Goal: Navigation & Orientation: Find specific page/section

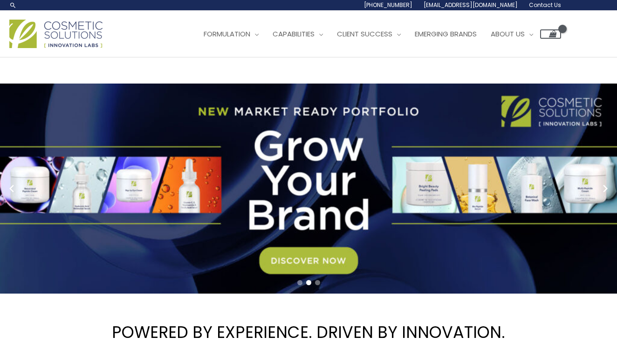
click at [86, 37] on img at bounding box center [55, 34] width 93 height 28
click at [74, 43] on img at bounding box center [55, 34] width 93 height 28
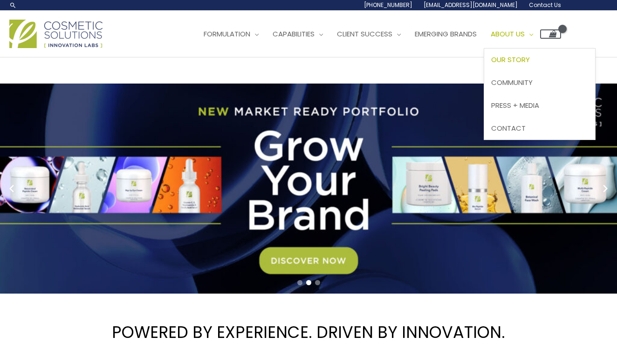
click at [530, 58] on span "Our Story" at bounding box center [511, 60] width 39 height 10
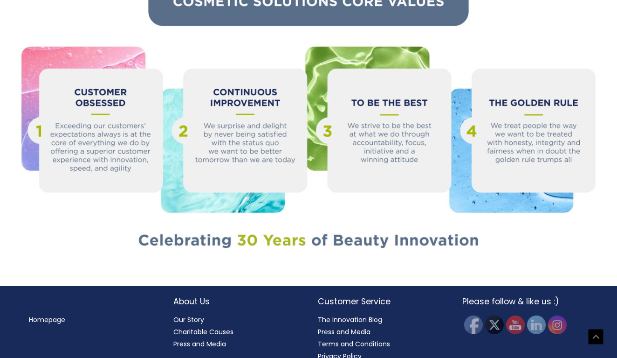
scroll to position [984, 0]
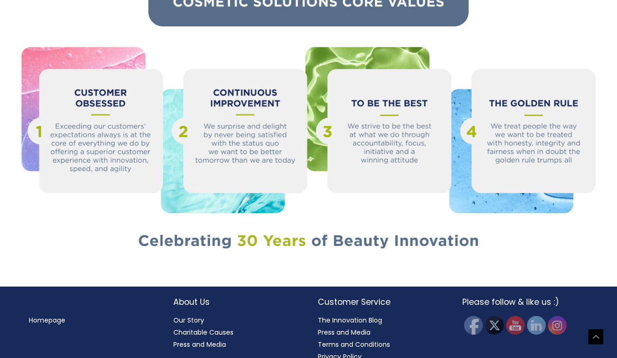
click at [220, 340] on link "Press and Media" at bounding box center [199, 344] width 53 height 9
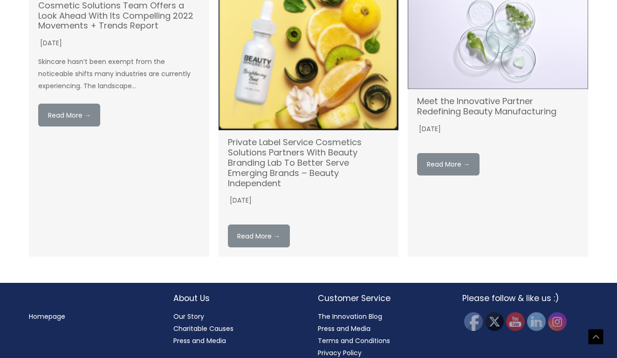
scroll to position [1374, 0]
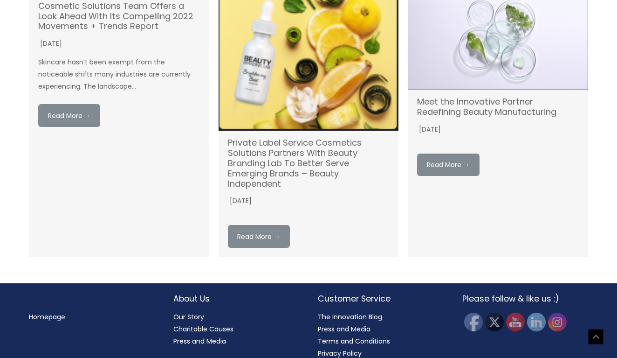
click at [55, 312] on link "Homepage" at bounding box center [47, 316] width 36 height 9
